Goal: Information Seeking & Learning: Learn about a topic

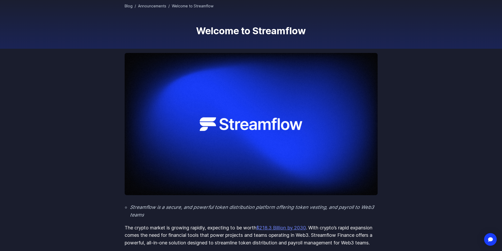
scroll to position [53, 0]
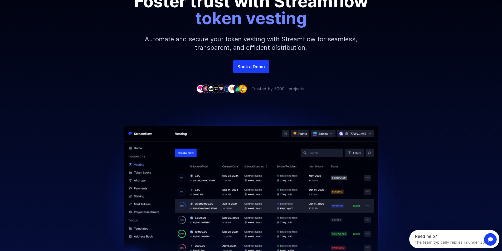
scroll to position [53, 0]
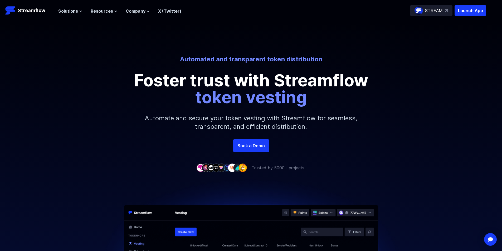
scroll to position [26, 0]
